Goal: Task Accomplishment & Management: Complete application form

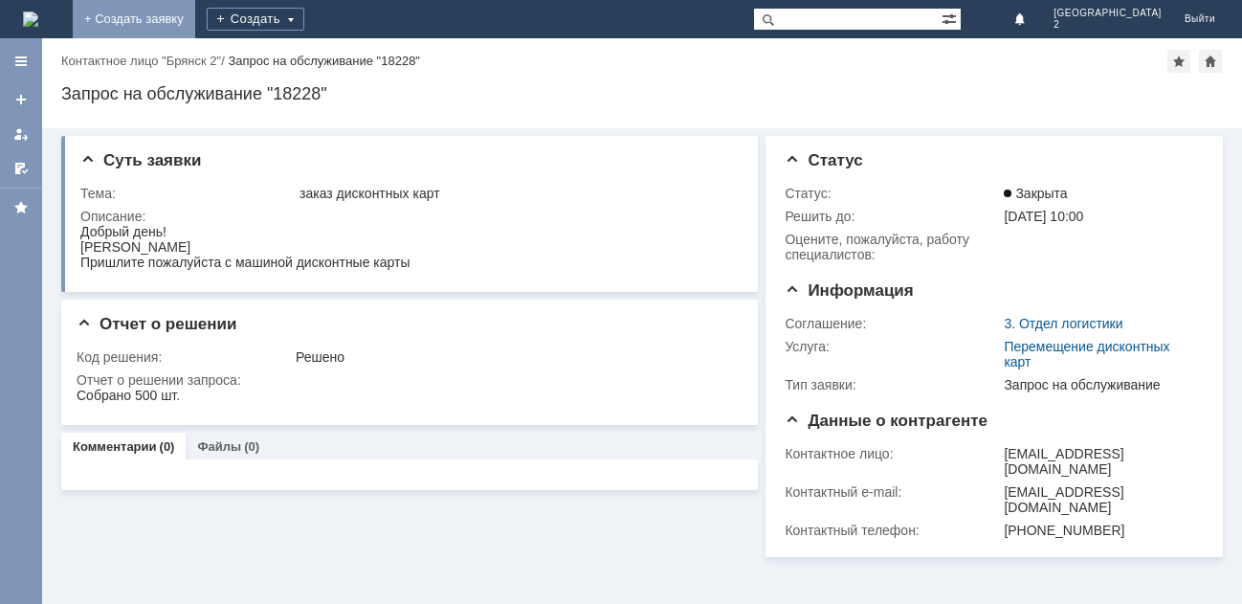
click at [195, 24] on link "+ Создать заявку" at bounding box center [134, 19] width 122 height 38
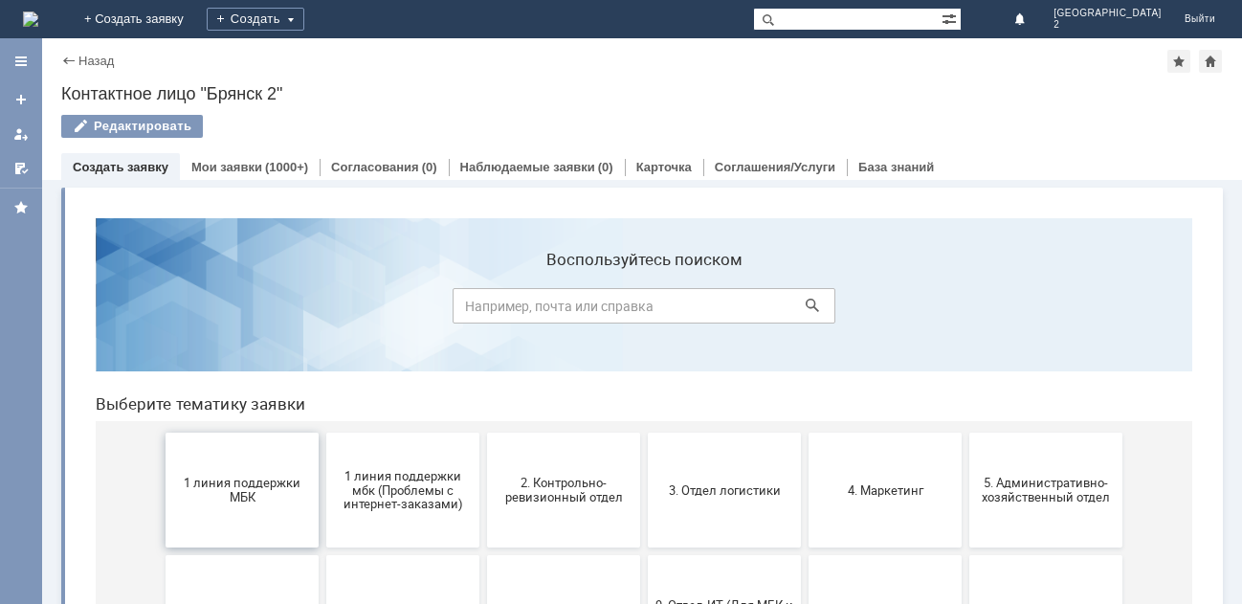
click at [216, 486] on span "1 линия поддержки МБК" at bounding box center [242, 489] width 142 height 29
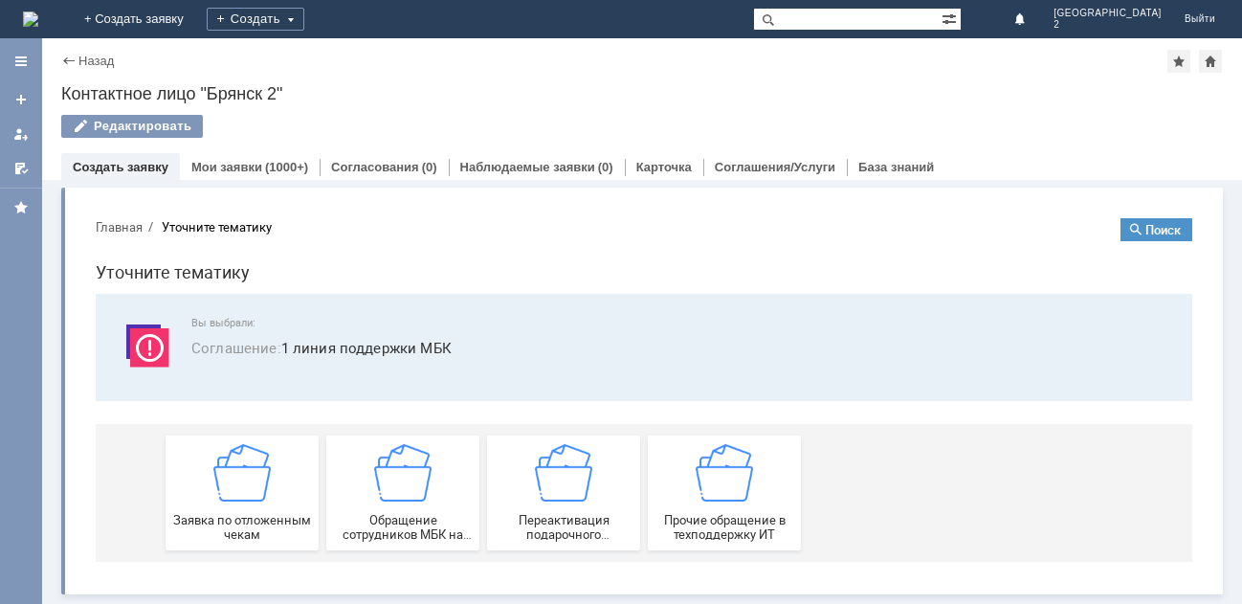
click at [216, 486] on img at bounding box center [241, 472] width 57 height 57
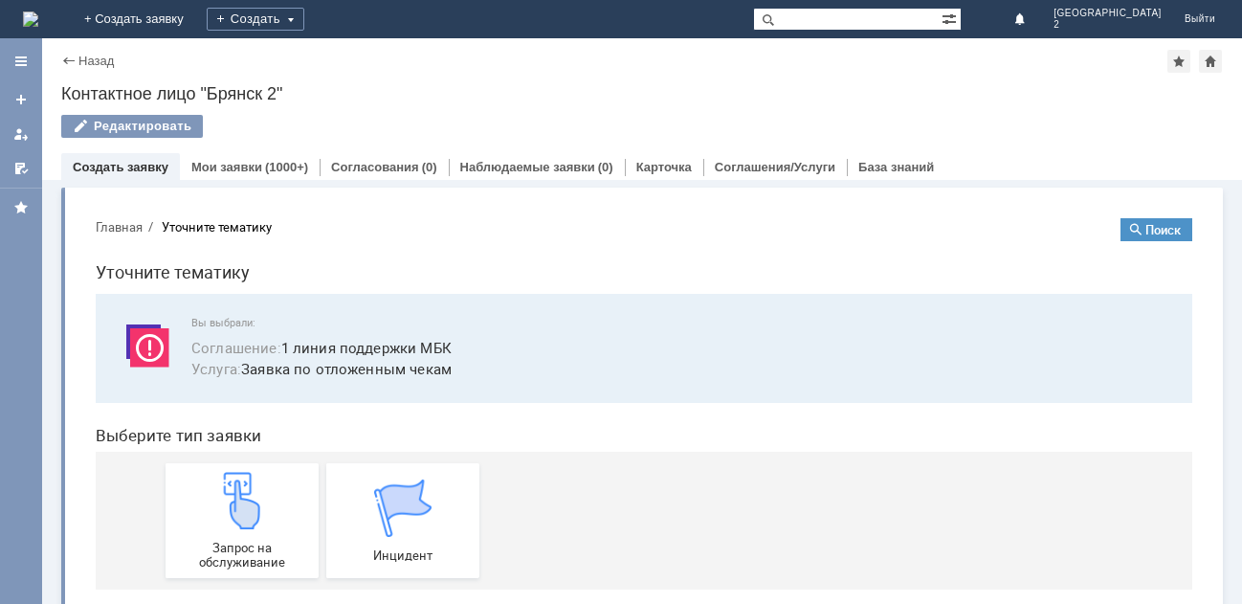
click at [216, 486] on img at bounding box center [241, 500] width 57 height 57
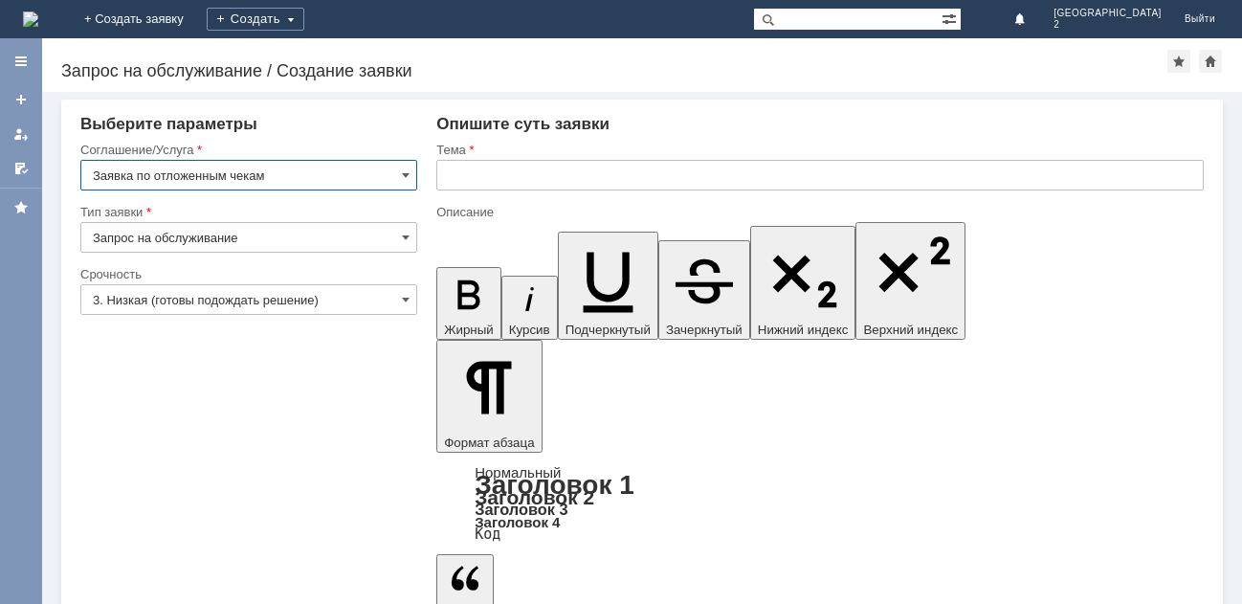
click at [447, 169] on input "text" at bounding box center [819, 175] width 767 height 31
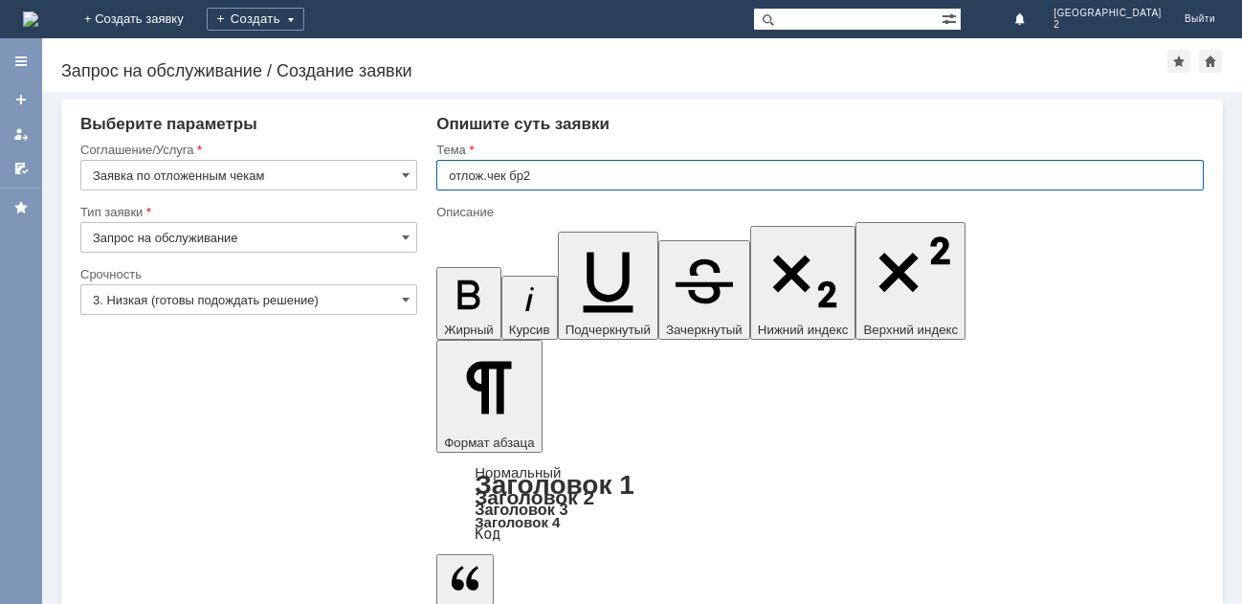
type input "отлож.чек бр2"
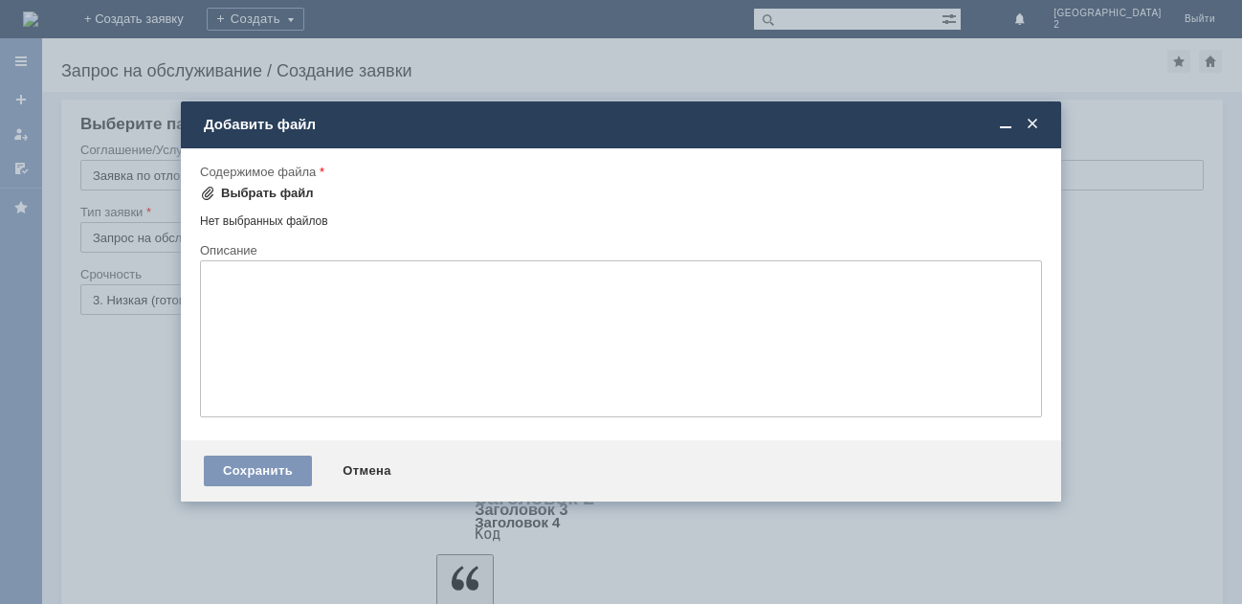
click at [283, 194] on div "Выбрать файл" at bounding box center [267, 193] width 93 height 15
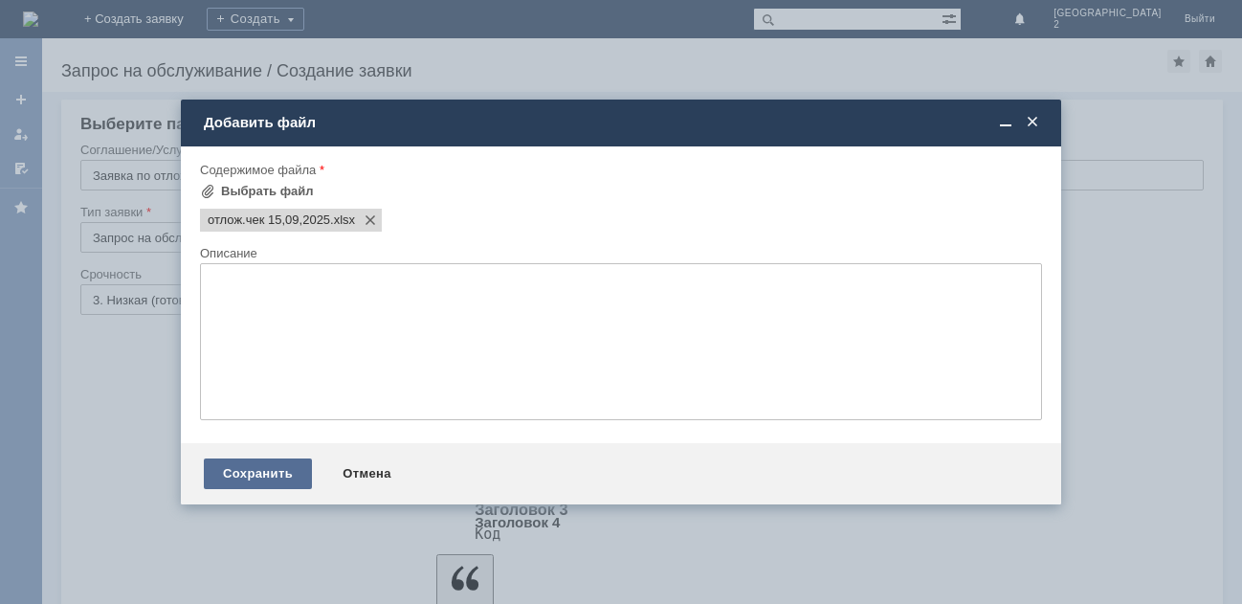
click at [252, 474] on div "Сохранить" at bounding box center [258, 473] width 108 height 31
